Goal: Information Seeking & Learning: Learn about a topic

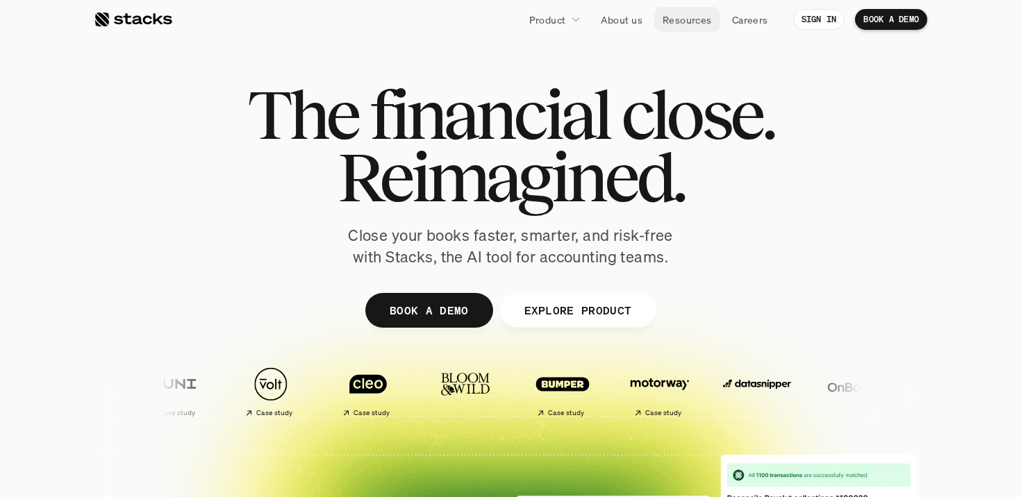
click at [676, 18] on p "Resources" at bounding box center [687, 20] width 49 height 15
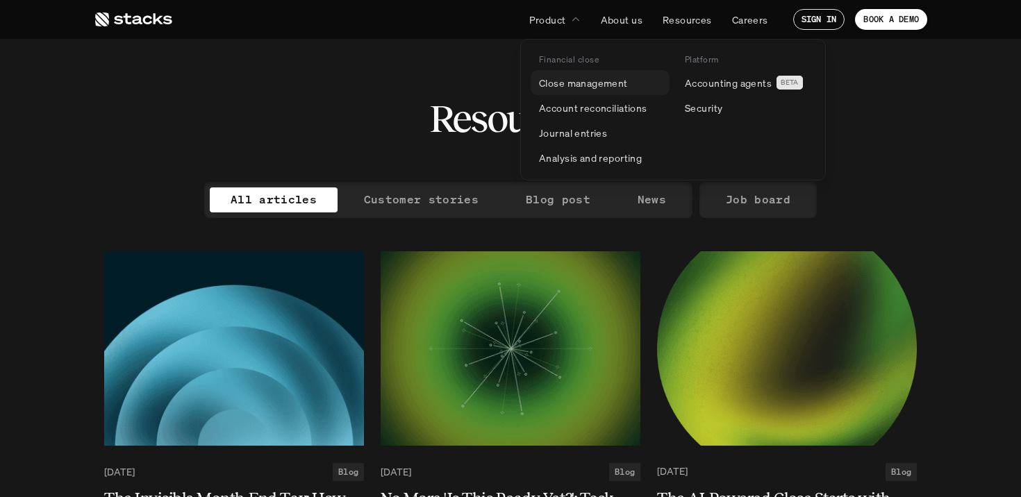
click at [586, 76] on p "Close management" at bounding box center [583, 83] width 89 height 15
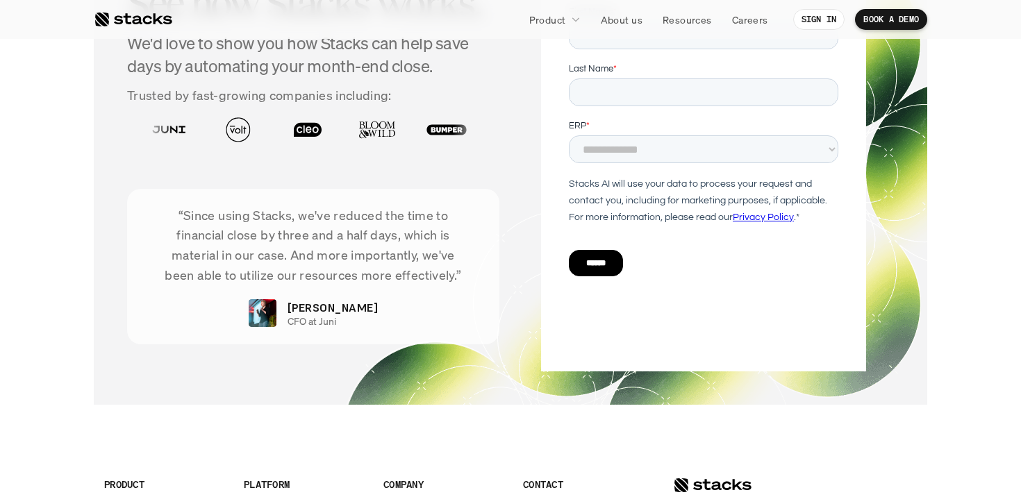
scroll to position [2755, 0]
